Goal: Task Accomplishment & Management: Use online tool/utility

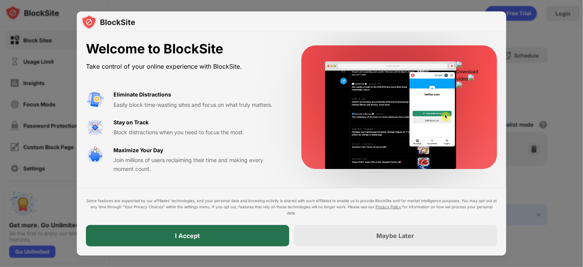
click at [183, 237] on div "I Accept" at bounding box center [187, 236] width 25 height 8
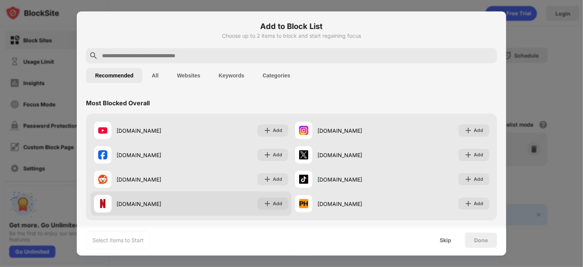
click at [187, 200] on div "[DOMAIN_NAME]" at bounding box center [153, 204] width 74 height 8
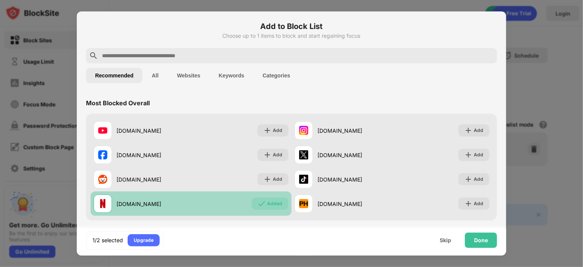
click at [187, 200] on div "[DOMAIN_NAME]" at bounding box center [153, 204] width 74 height 8
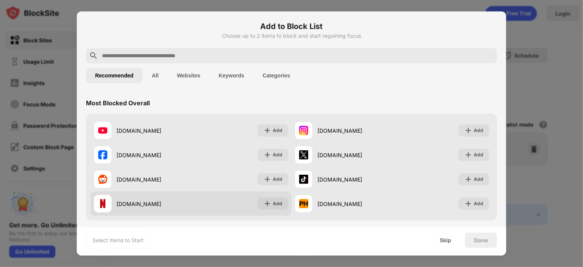
click at [208, 207] on div "[DOMAIN_NAME] Add" at bounding box center [190, 204] width 201 height 24
click at [202, 208] on div "[DOMAIN_NAME] Add" at bounding box center [190, 204] width 201 height 24
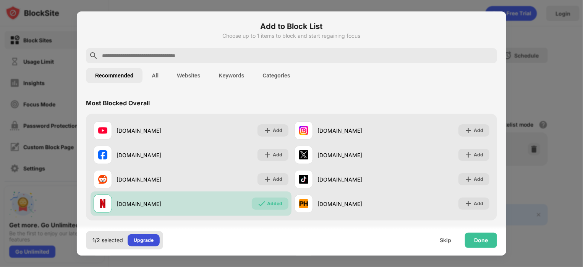
click at [146, 240] on div "Upgrade" at bounding box center [144, 241] width 20 height 8
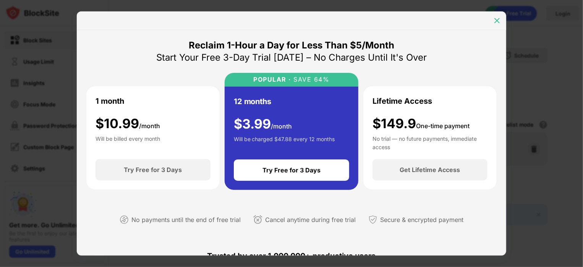
click at [494, 19] on img at bounding box center [497, 21] width 8 height 8
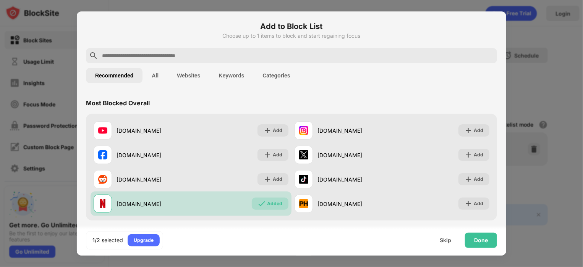
click at [3, 223] on div at bounding box center [291, 133] width 583 height 267
click at [451, 239] on div "Skip" at bounding box center [445, 240] width 30 height 15
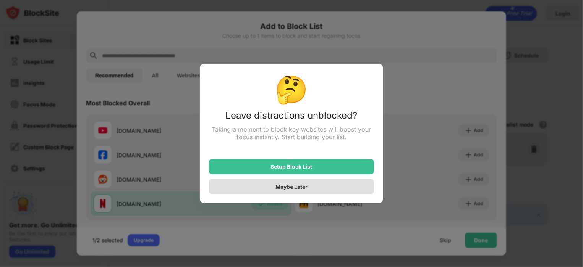
click at [312, 188] on div "Maybe Later" at bounding box center [291, 186] width 165 height 15
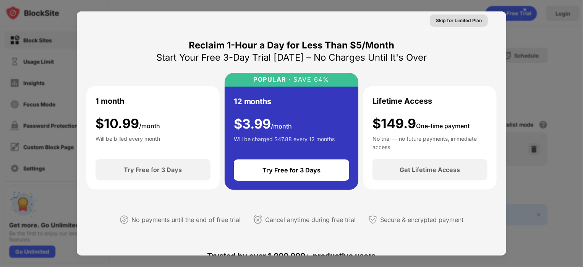
click at [464, 20] on div "Skip for Limited Plan" at bounding box center [459, 21] width 46 height 8
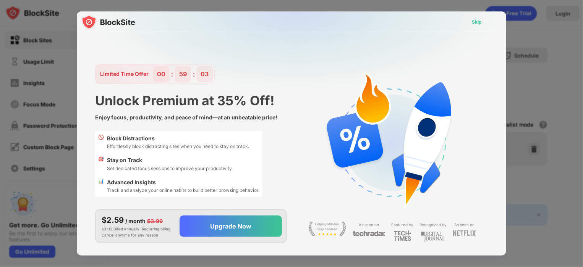
click at [475, 22] on div "Skip" at bounding box center [477, 22] width 10 height 8
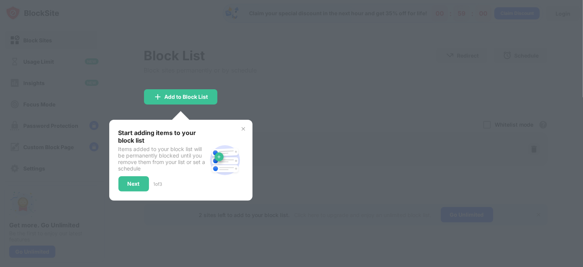
click at [244, 128] on img at bounding box center [243, 129] width 6 height 6
